Goal: Task Accomplishment & Management: Use online tool/utility

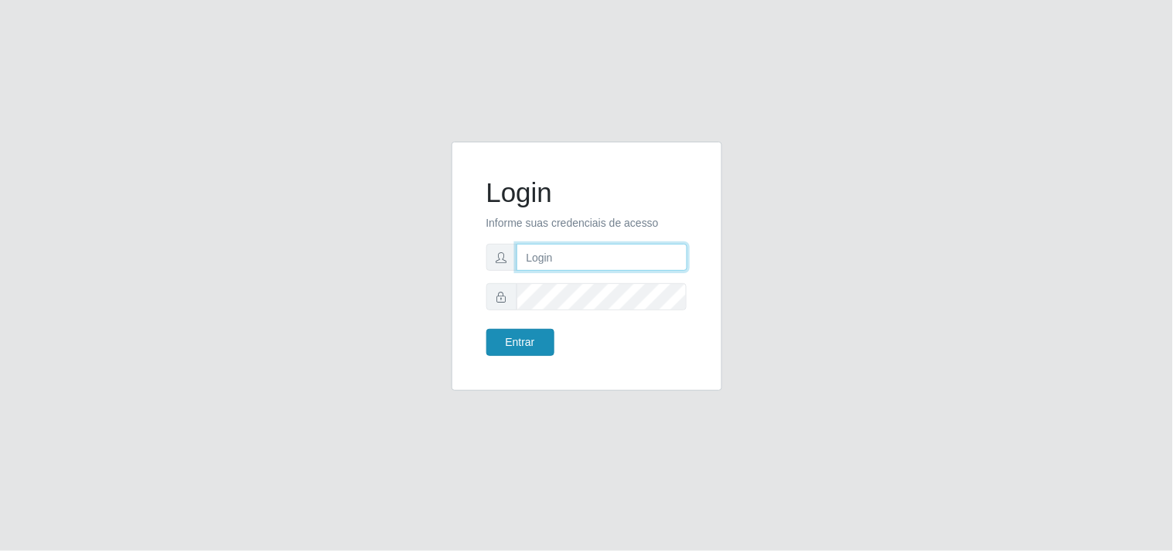
type input "[EMAIL_ADDRESS][DOMAIN_NAME]"
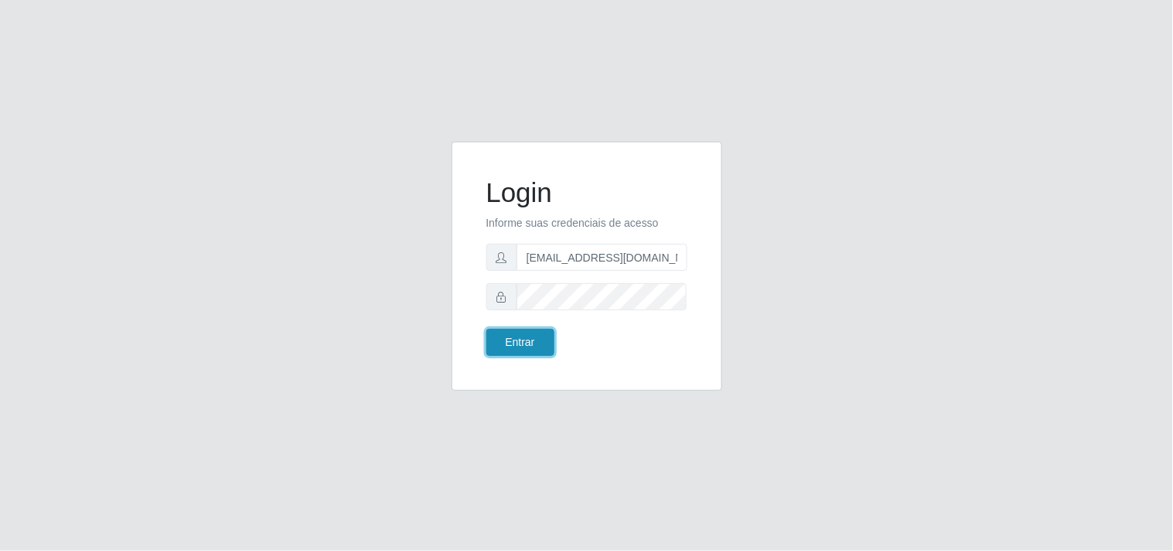
click at [498, 341] on button "Entrar" at bounding box center [520, 342] width 68 height 27
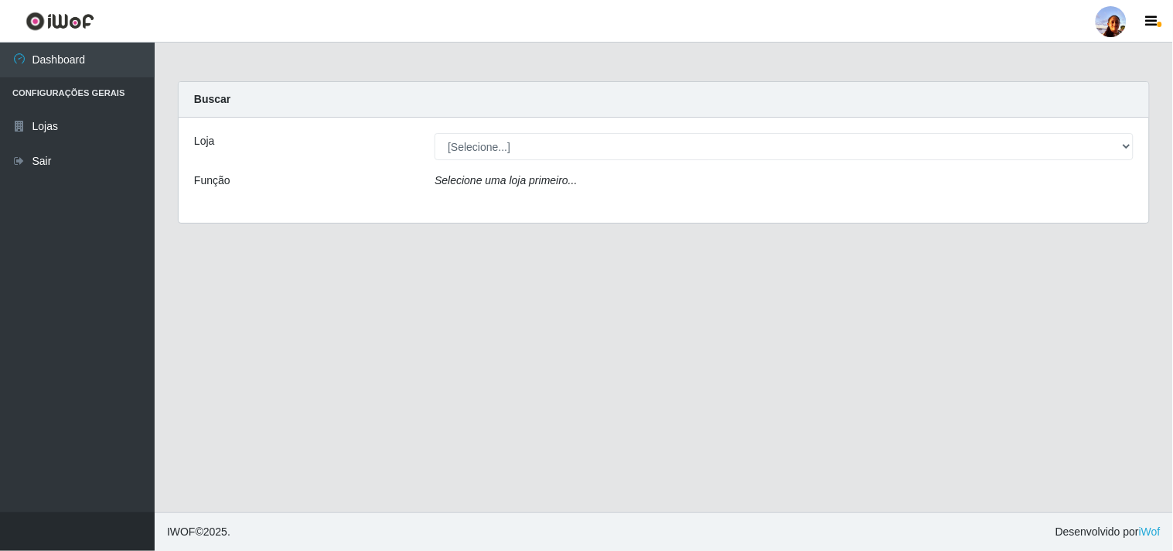
click at [669, 172] on div "Selecione uma loja primeiro..." at bounding box center [784, 183] width 722 height 22
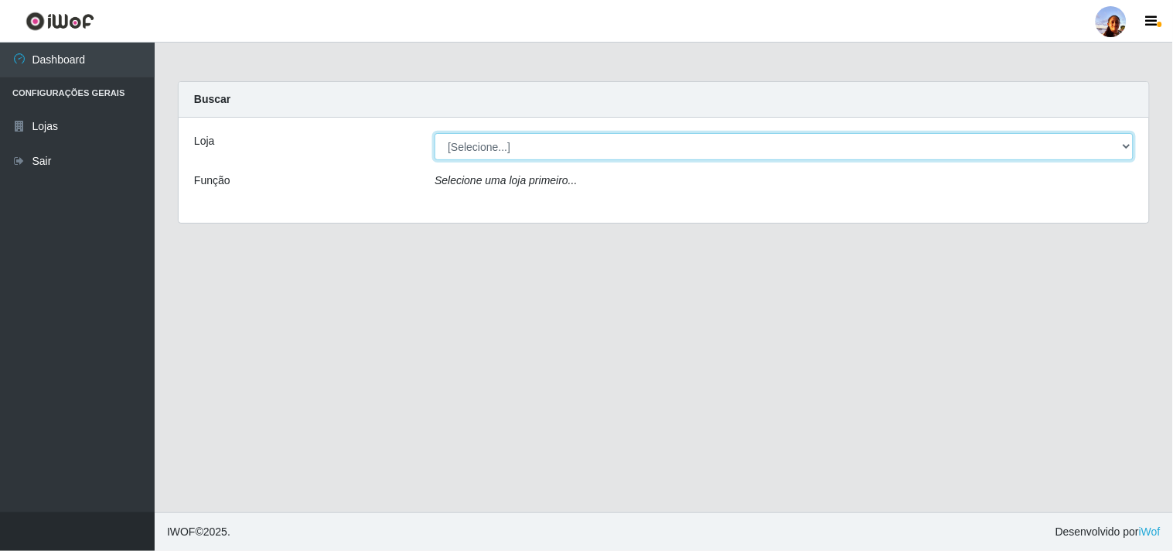
click at [667, 144] on select "[Selecione...] Supermercado [GEOGRAPHIC_DATA]" at bounding box center [784, 146] width 699 height 27
select select "166"
click at [435, 133] on select "[Selecione...] Supermercado [GEOGRAPHIC_DATA]" at bounding box center [784, 146] width 699 height 27
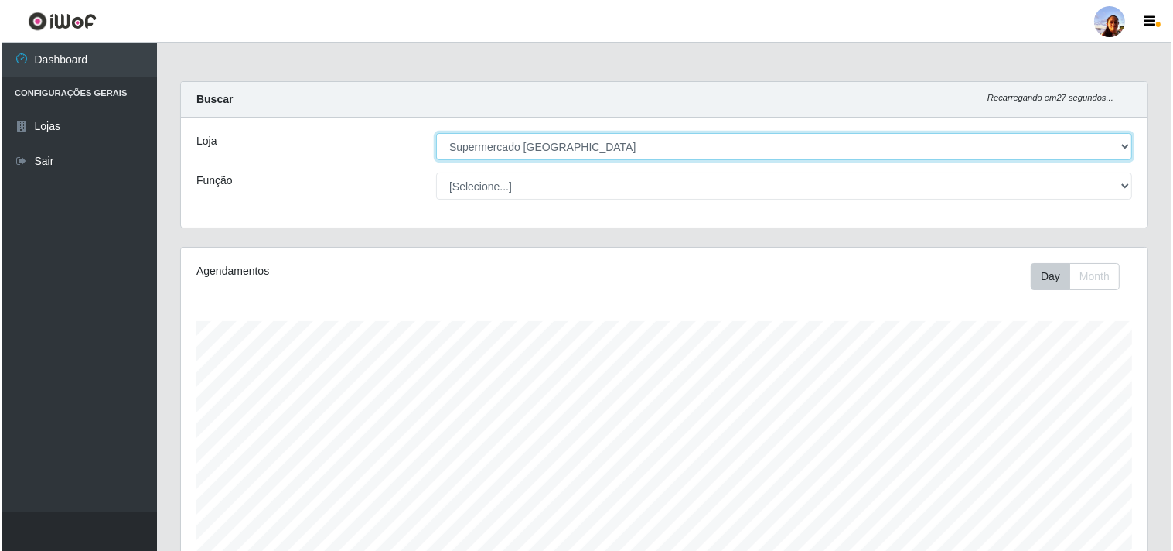
scroll to position [339, 0]
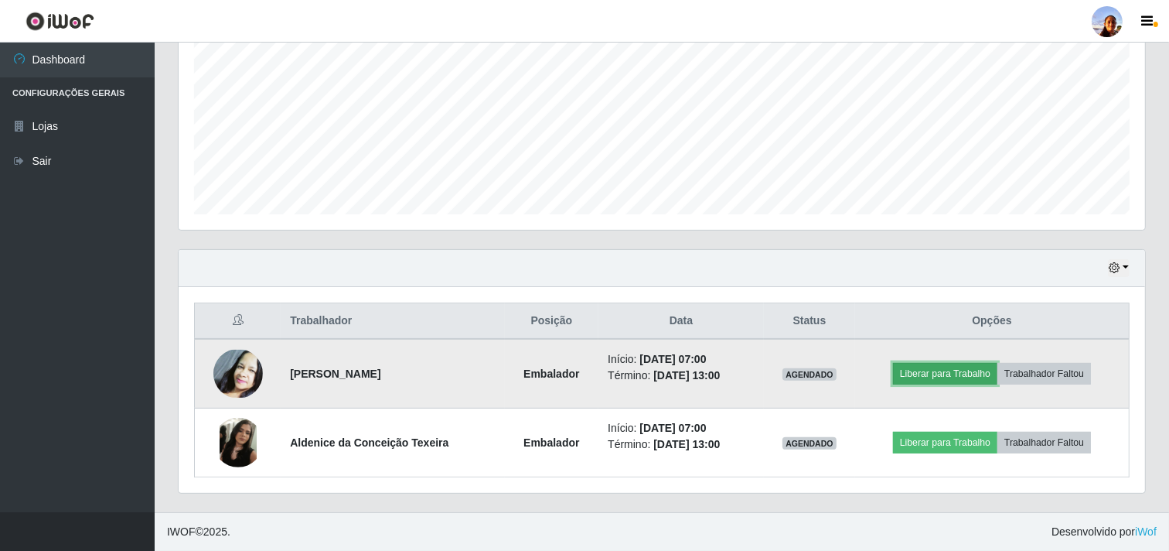
click at [915, 380] on button "Liberar para Trabalho" at bounding box center [945, 374] width 104 height 22
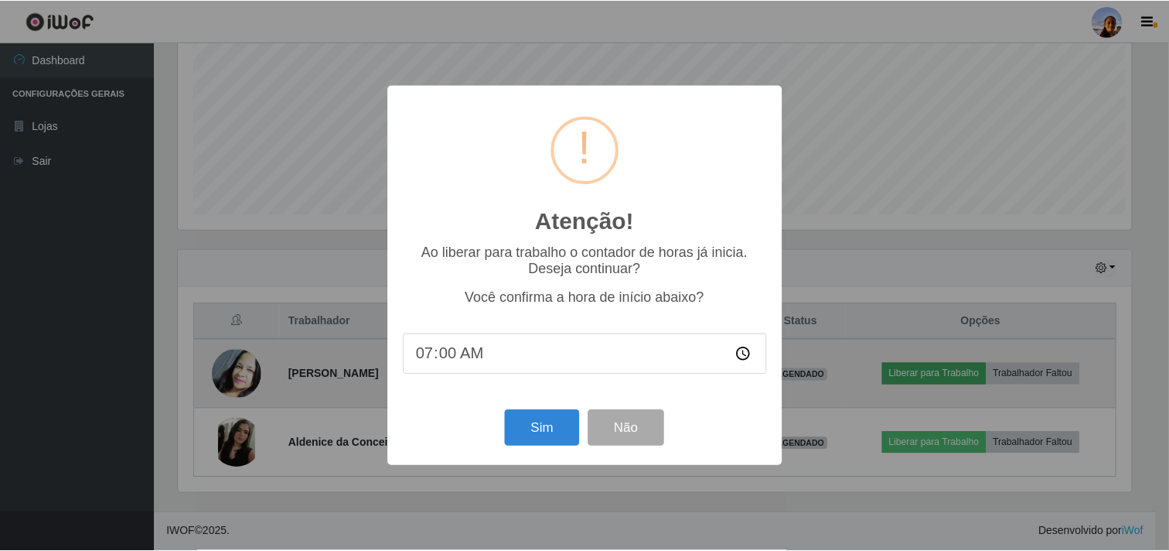
scroll to position [320, 956]
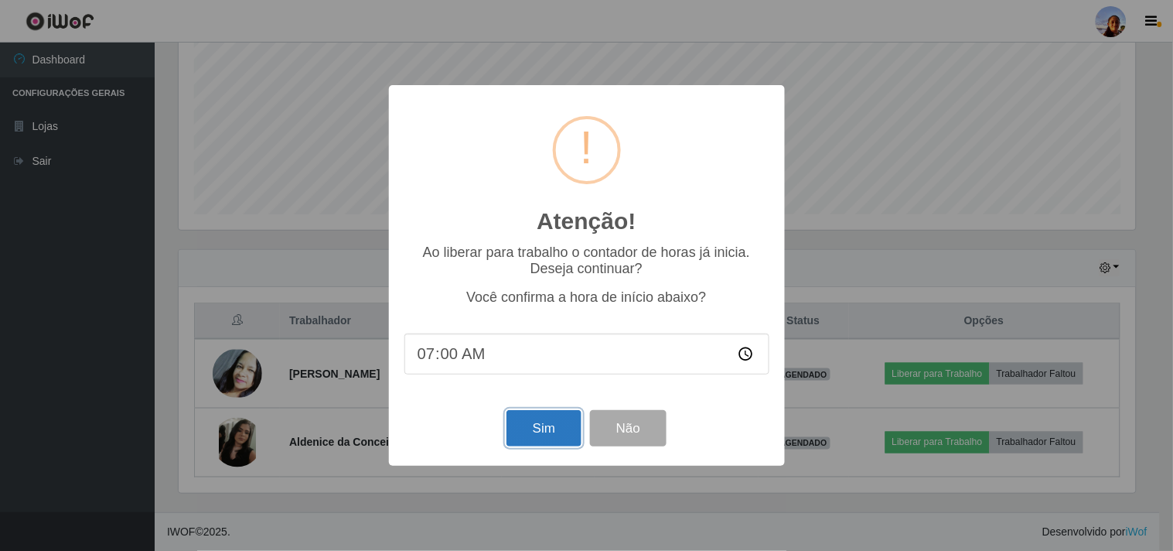
click at [543, 436] on button "Sim" at bounding box center [543, 428] width 75 height 36
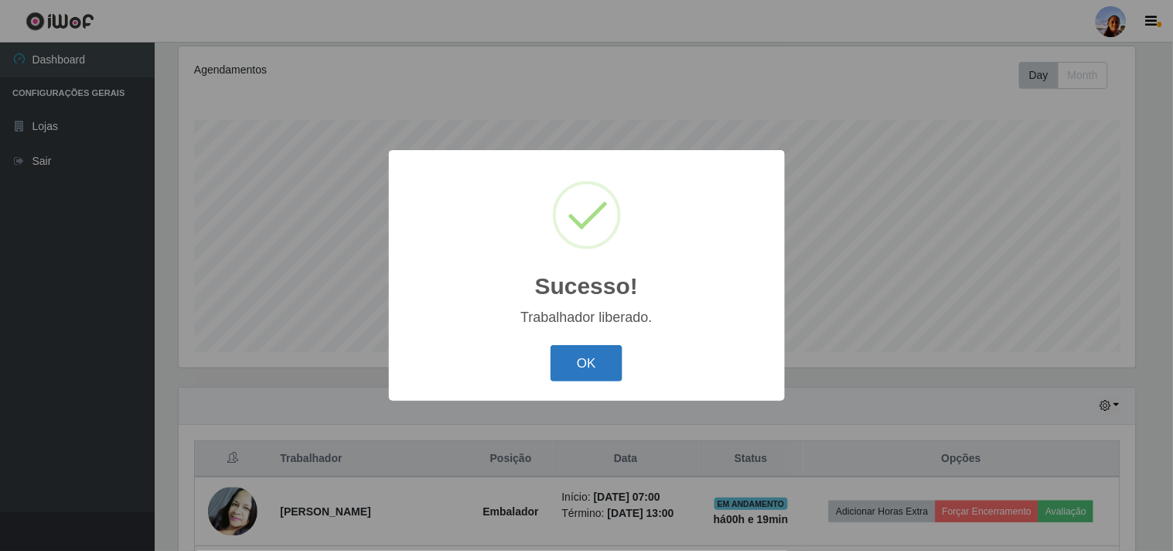
click at [605, 353] on button "OK" at bounding box center [587, 363] width 72 height 36
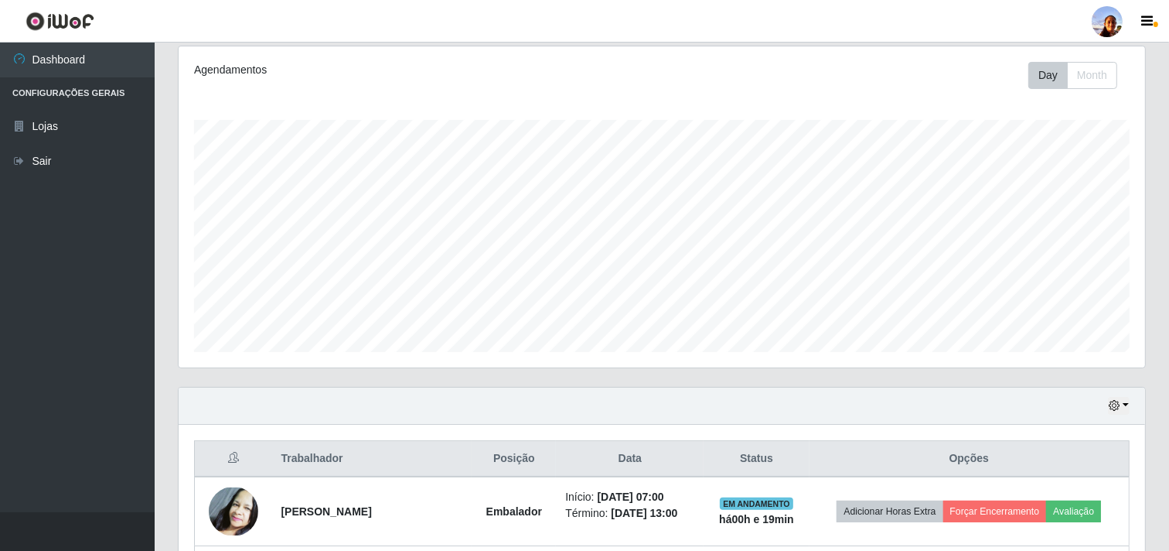
click at [1165, 519] on div "Carregando... Buscar Recarregando em 23 segundos... Loja [Selecione...] Superme…" at bounding box center [662, 264] width 1014 height 769
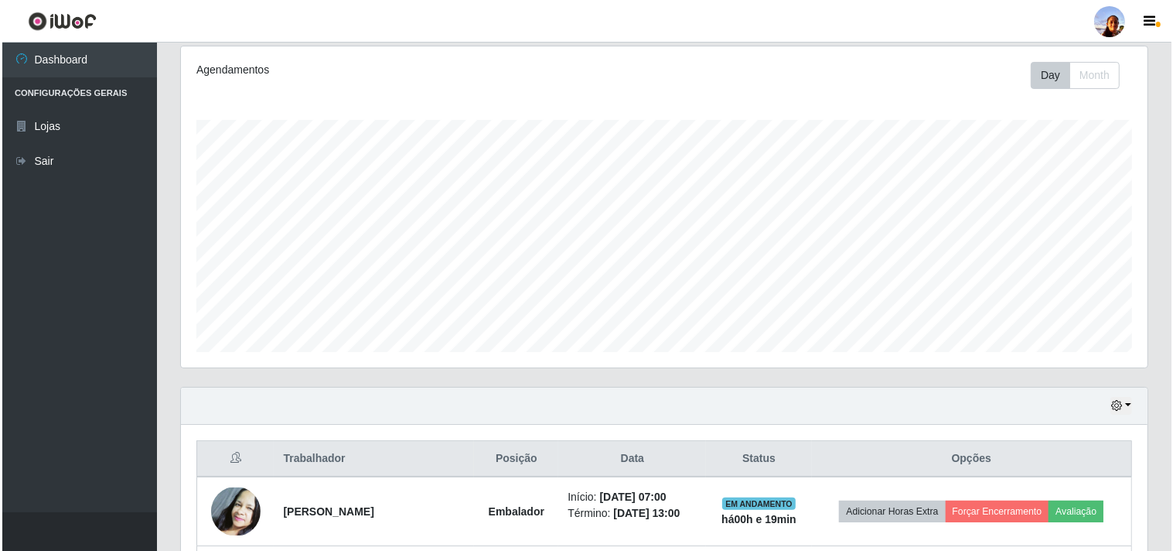
scroll to position [339, 0]
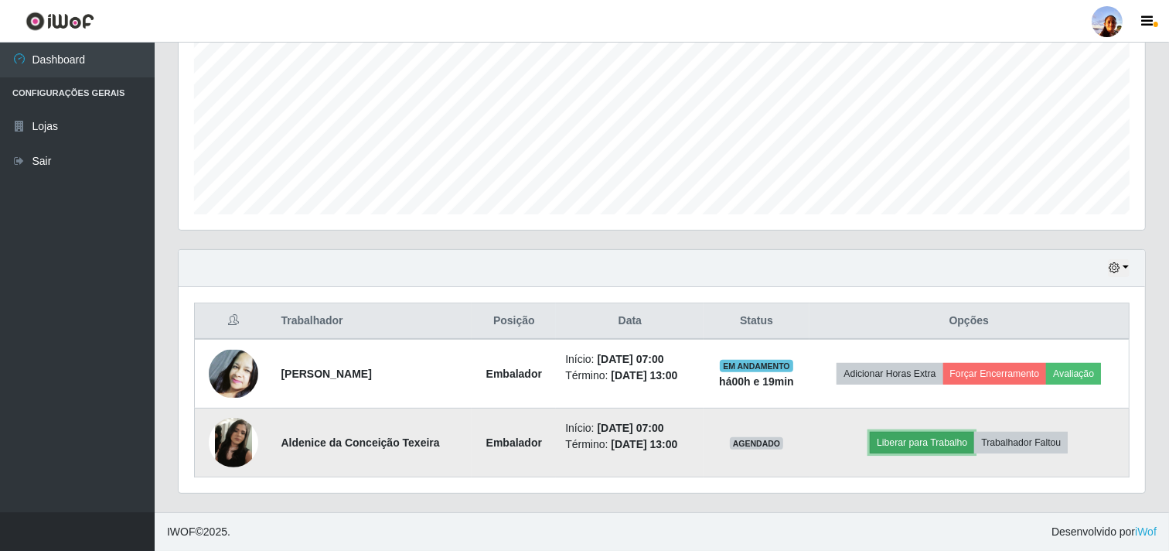
click at [894, 442] on button "Liberar para Trabalho" at bounding box center [922, 442] width 104 height 22
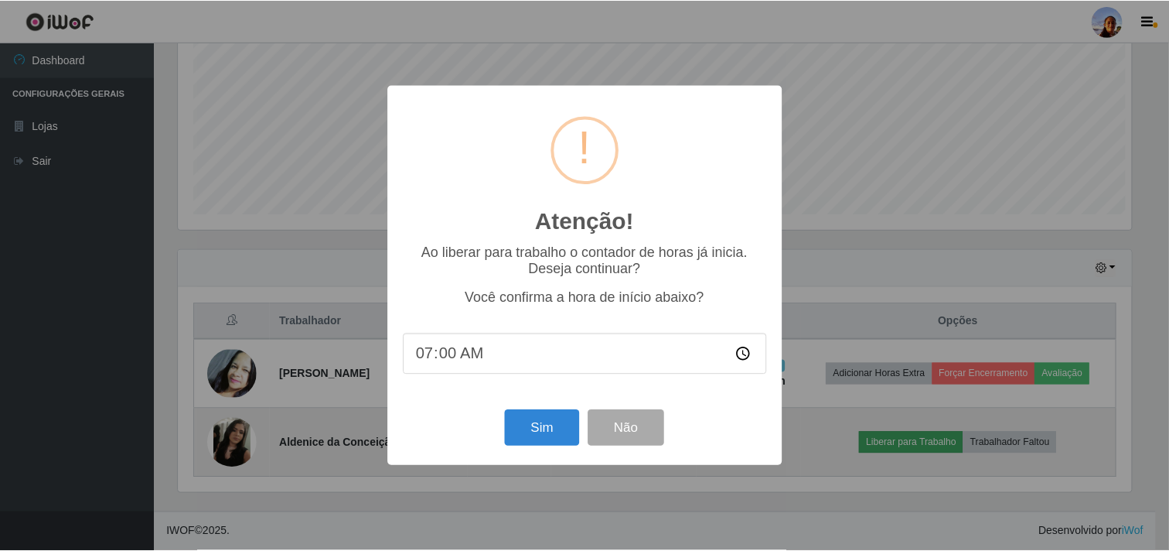
scroll to position [320, 956]
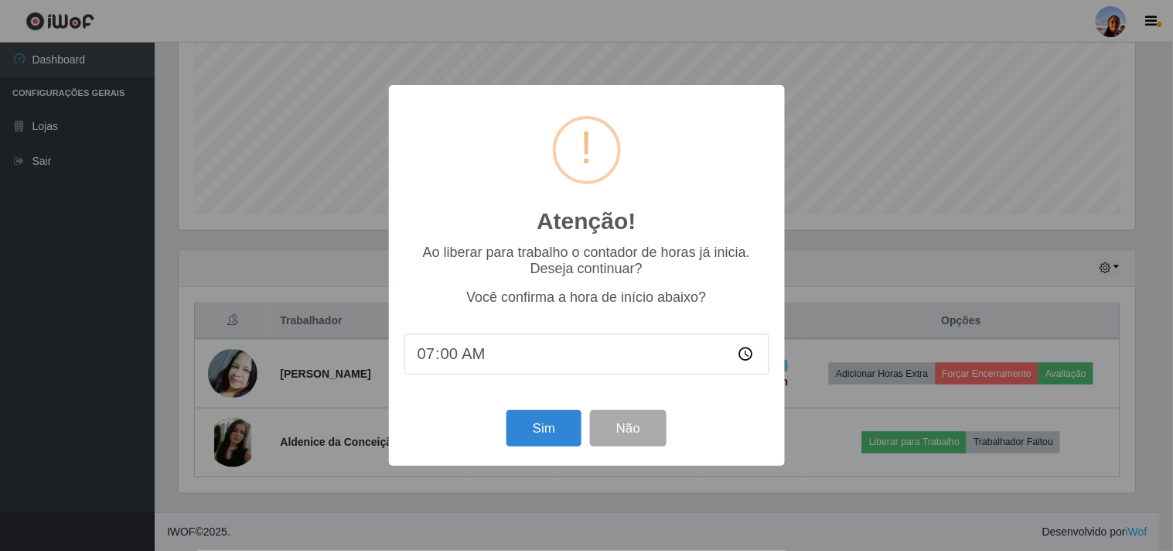
click at [546, 408] on div "Sim Não" at bounding box center [586, 428] width 365 height 44
click at [546, 421] on button "Sim" at bounding box center [543, 428] width 75 height 36
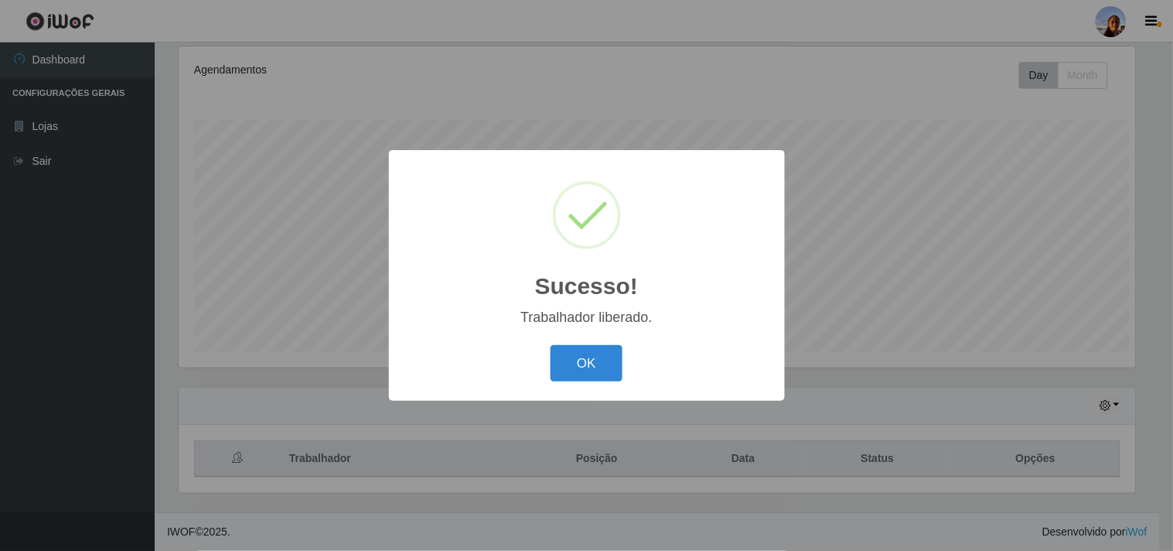
click at [546, 421] on div "Sucesso! × Trabalhador liberado. OK Cancel" at bounding box center [586, 275] width 1173 height 551
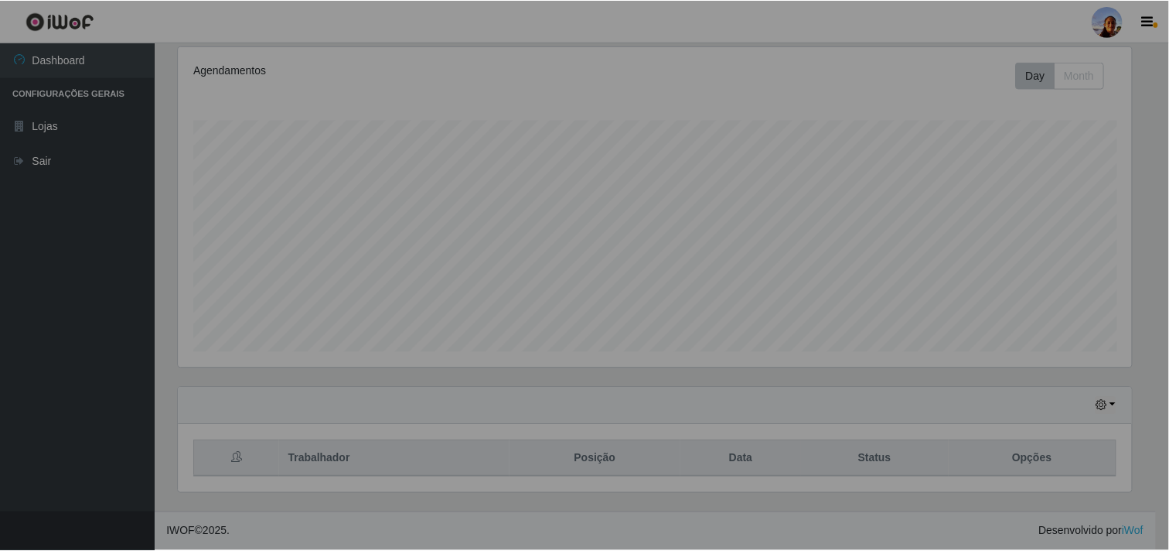
scroll to position [320, 967]
